Goal: Task Accomplishment & Management: Manage account settings

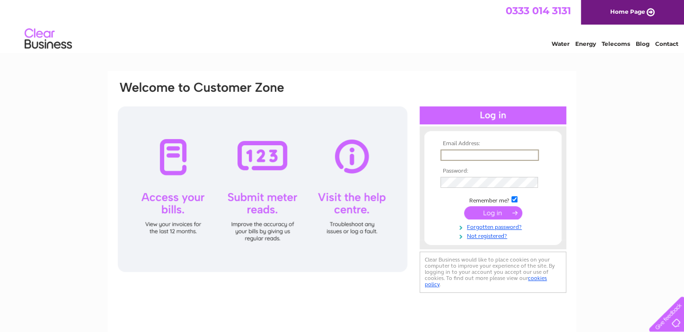
click at [447, 152] on input "text" at bounding box center [489, 154] width 98 height 11
type input "[PERSON_NAME][EMAIL_ADDRESS][PERSON_NAME][DOMAIN_NAME]"
click at [497, 214] on input "submit" at bounding box center [493, 212] width 58 height 13
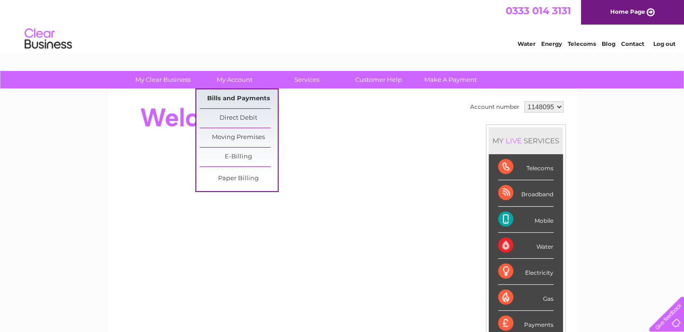
click at [235, 98] on link "Bills and Payments" at bounding box center [239, 98] width 78 height 19
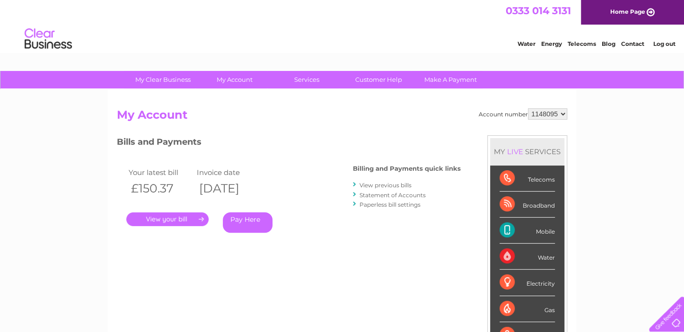
click at [188, 218] on link "." at bounding box center [167, 219] width 82 height 14
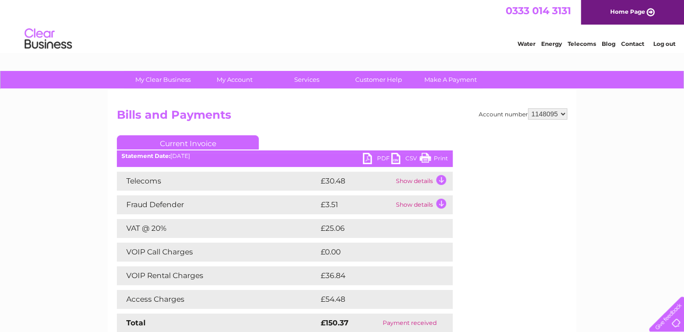
click at [367, 156] on link "PDF" at bounding box center [377, 160] width 28 height 14
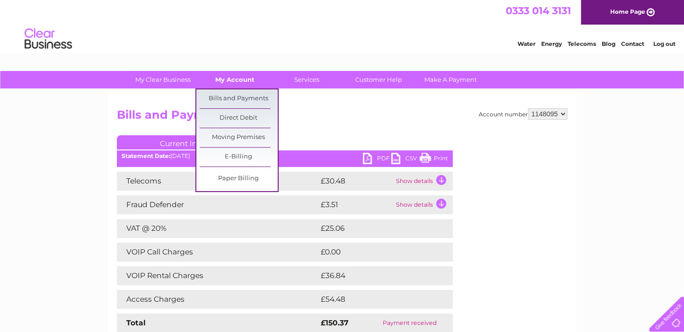
click at [222, 77] on link "My Account" at bounding box center [235, 79] width 78 height 17
click at [225, 96] on link "Bills and Payments" at bounding box center [239, 98] width 78 height 19
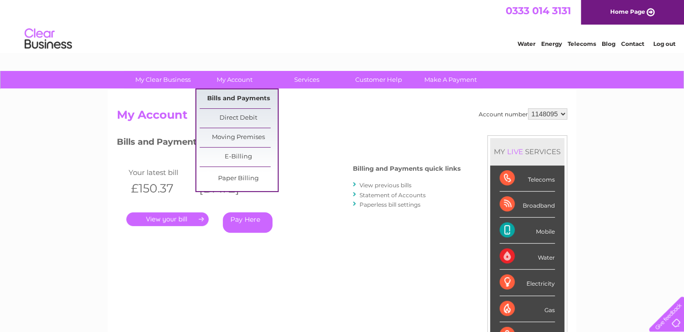
click at [235, 96] on link "Bills and Payments" at bounding box center [239, 98] width 78 height 19
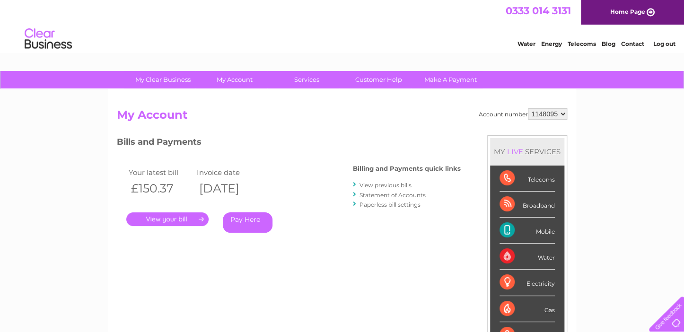
click at [363, 184] on link "View previous bills" at bounding box center [385, 185] width 52 height 7
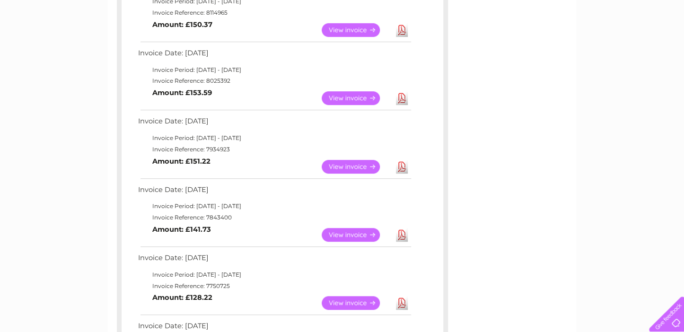
scroll to position [200, 0]
click at [346, 164] on link "View" at bounding box center [357, 166] width 70 height 14
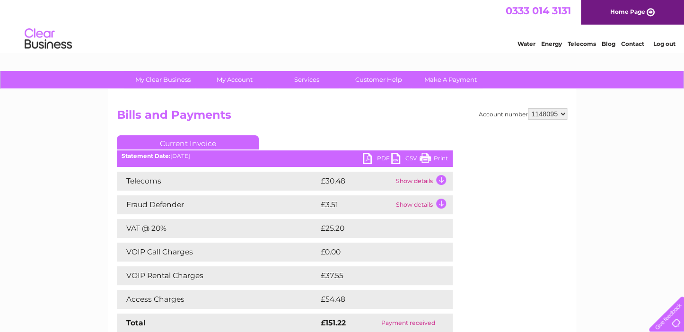
click at [367, 160] on link "PDF" at bounding box center [377, 160] width 28 height 14
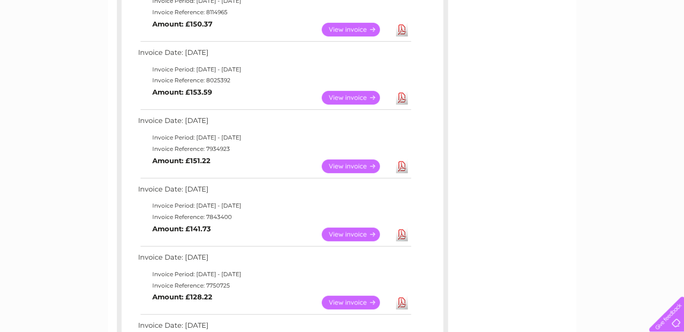
click at [374, 94] on link "View" at bounding box center [357, 98] width 70 height 14
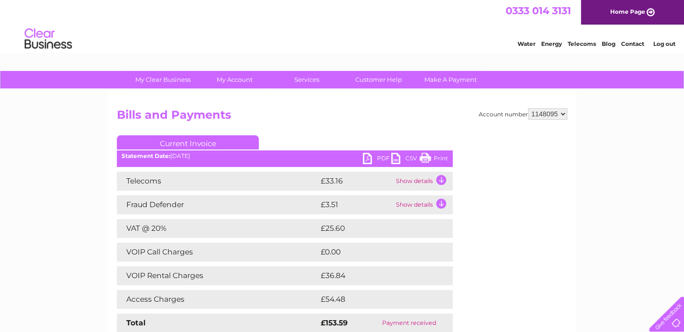
click at [369, 157] on link "PDF" at bounding box center [377, 160] width 28 height 14
click at [658, 44] on link "Log out" at bounding box center [664, 43] width 22 height 7
